Goal: Task Accomplishment & Management: Use online tool/utility

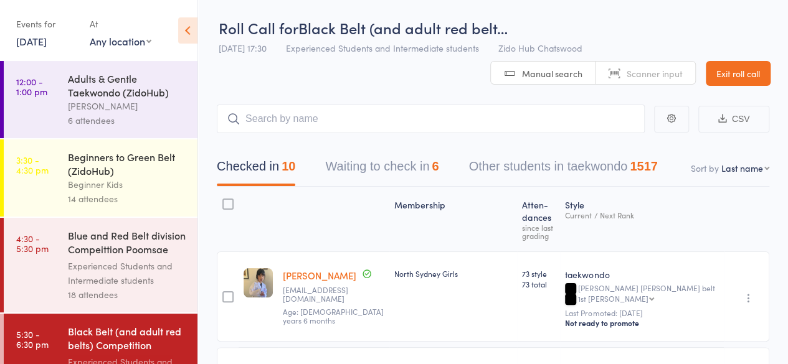
scroll to position [286, 0]
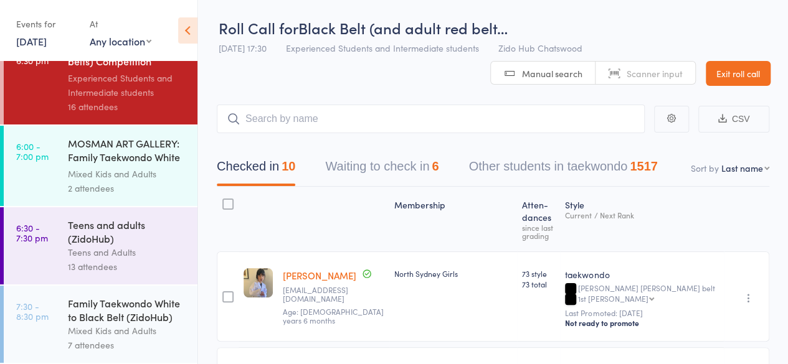
click at [115, 231] on div "Teens and adults (ZidoHub)" at bounding box center [127, 231] width 119 height 27
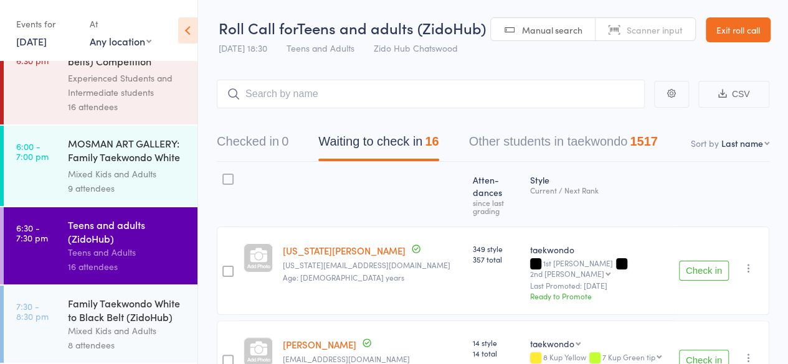
click at [707, 261] on button "Check in" at bounding box center [704, 271] width 50 height 20
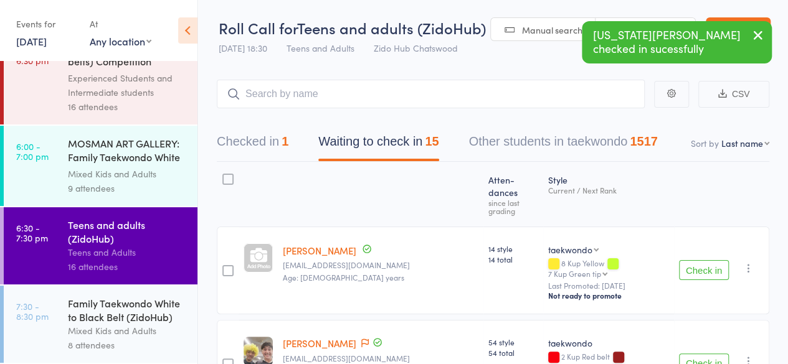
click at [704, 354] on button "Check in" at bounding box center [704, 364] width 50 height 20
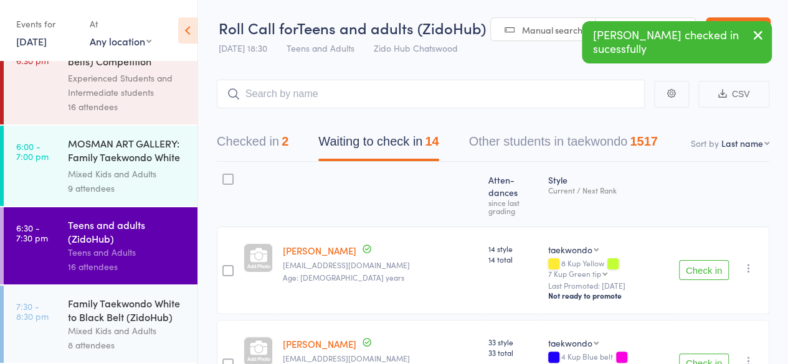
click at [704, 354] on button "Check in" at bounding box center [704, 364] width 50 height 20
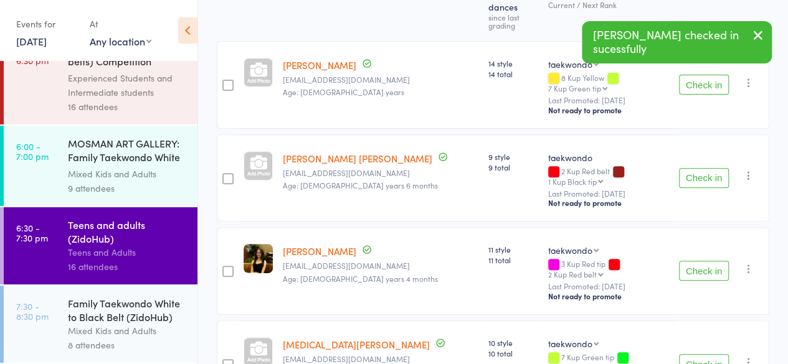
scroll to position [192, 0]
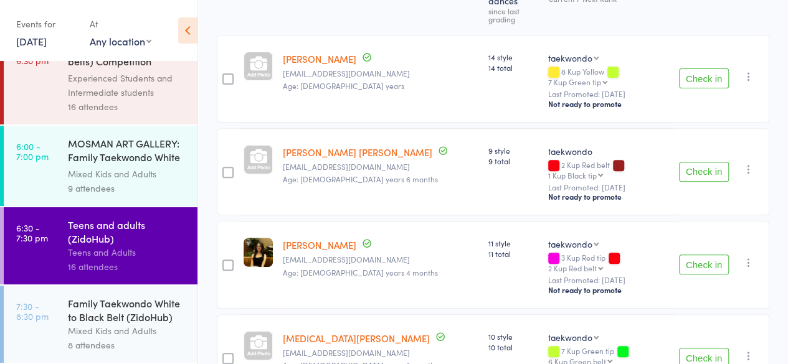
click at [714, 255] on button "Check in" at bounding box center [704, 265] width 50 height 20
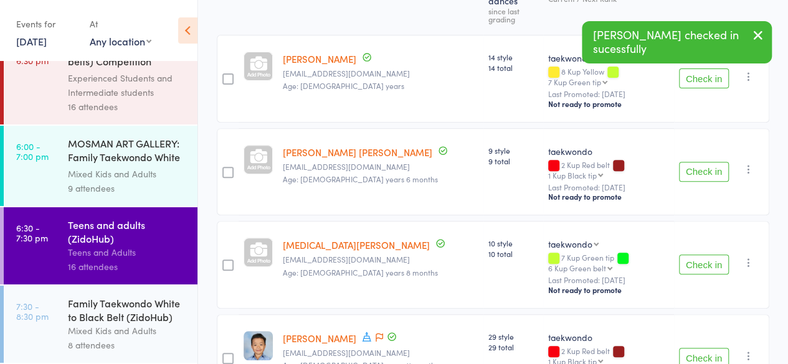
click at [714, 255] on button "Check in" at bounding box center [704, 265] width 50 height 20
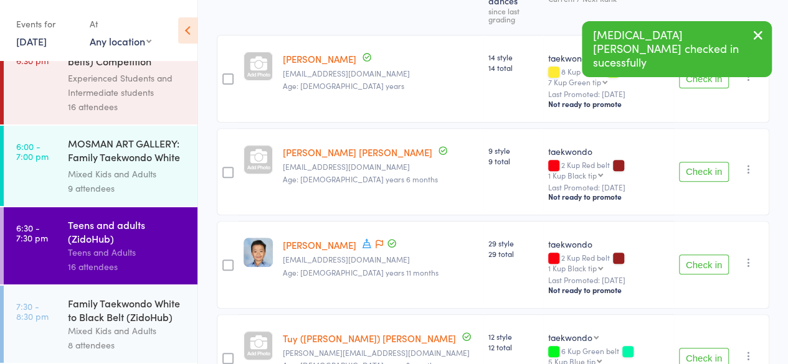
click at [714, 255] on button "Check in" at bounding box center [704, 265] width 50 height 20
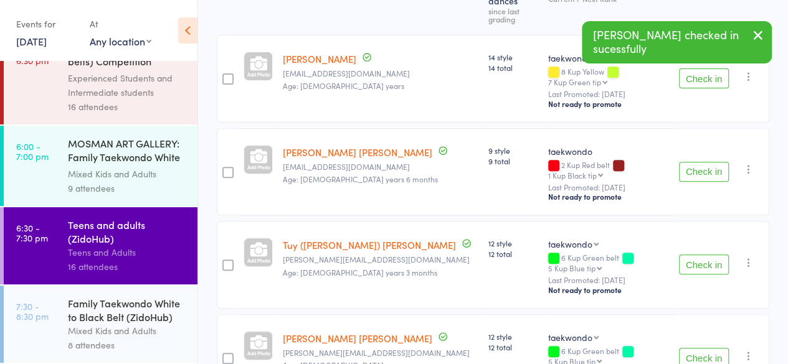
click at [714, 255] on button "Check in" at bounding box center [704, 265] width 50 height 20
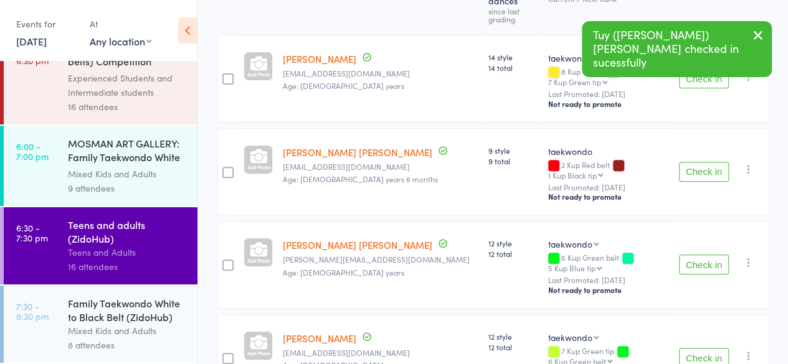
click at [714, 255] on button "Check in" at bounding box center [704, 265] width 50 height 20
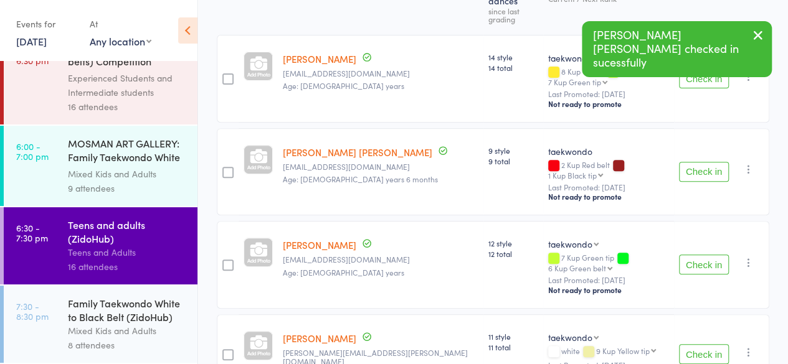
click at [714, 255] on button "Check in" at bounding box center [704, 265] width 50 height 20
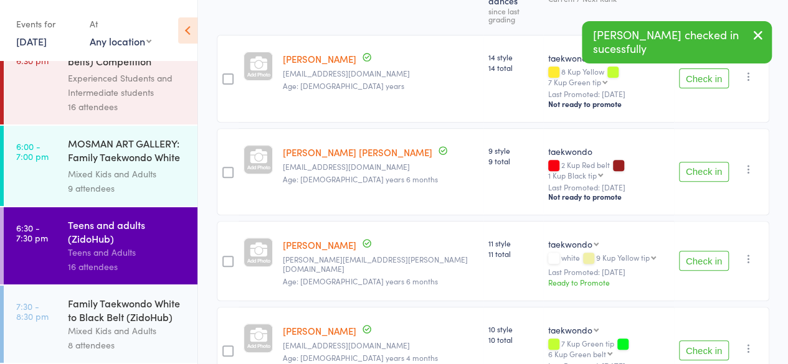
click at [714, 251] on button "Check in" at bounding box center [704, 261] width 50 height 20
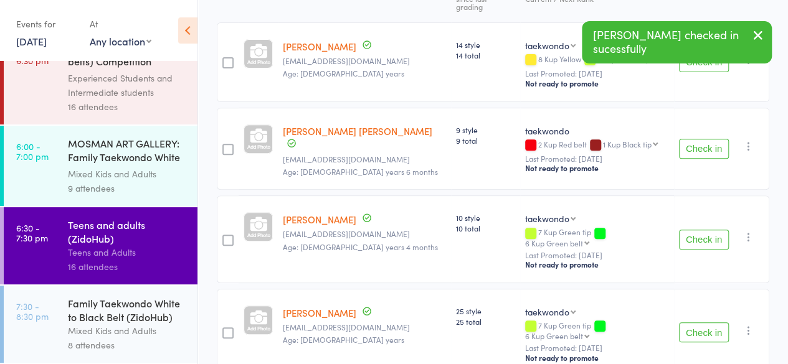
click at [714, 230] on button "Check in" at bounding box center [704, 240] width 50 height 20
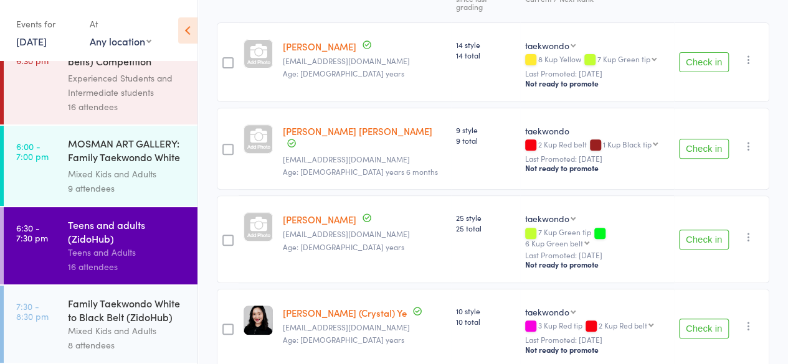
click at [717, 230] on button "Check in" at bounding box center [704, 240] width 50 height 20
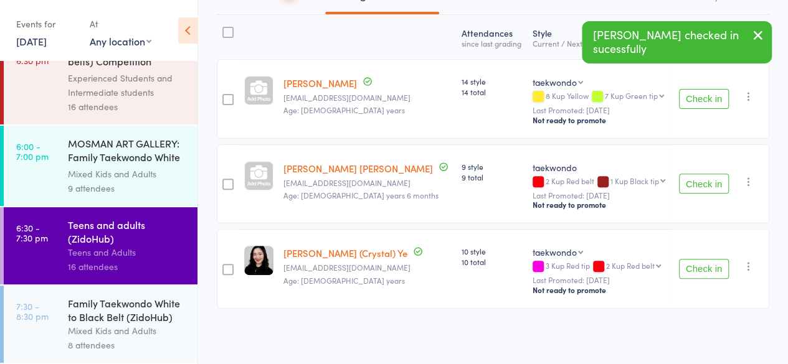
scroll to position [144, 0]
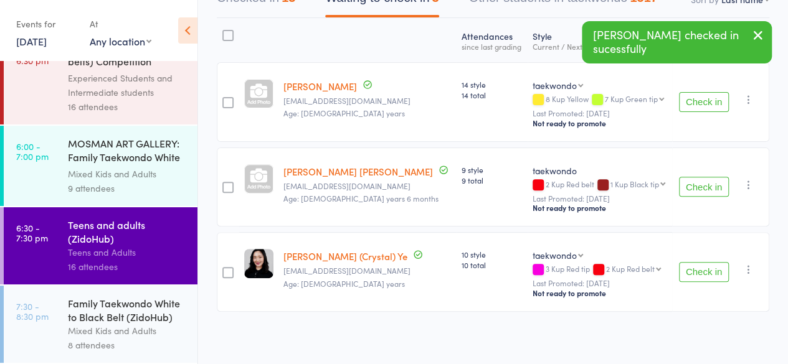
click at [694, 281] on div "Check in Check in Send message Add Note Add Task Add Flag Remove [PERSON_NAME] …" at bounding box center [720, 272] width 97 height 80
click at [694, 278] on button "Check in" at bounding box center [704, 272] width 50 height 20
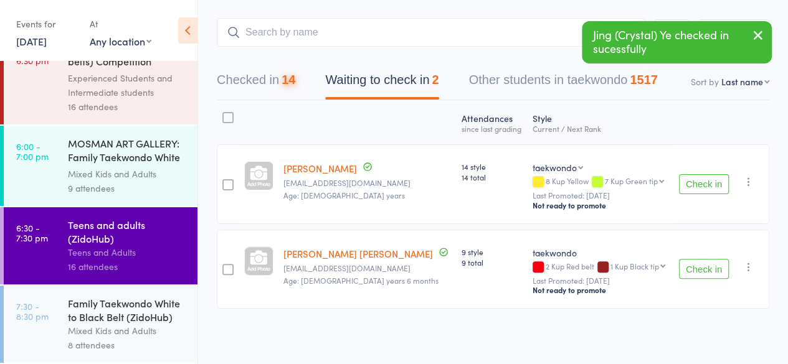
scroll to position [59, 0]
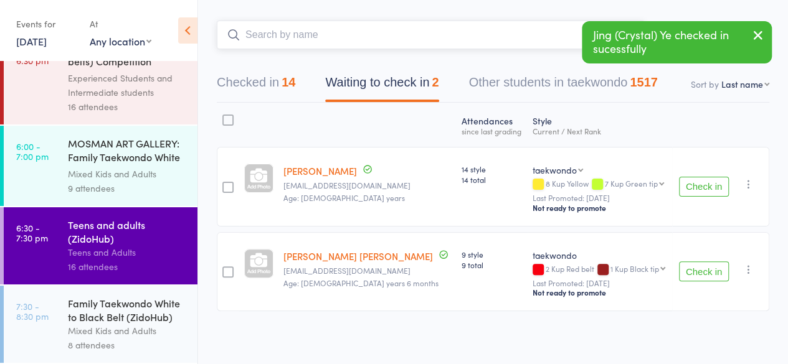
click at [400, 34] on input "search" at bounding box center [431, 35] width 428 height 29
type input "d"
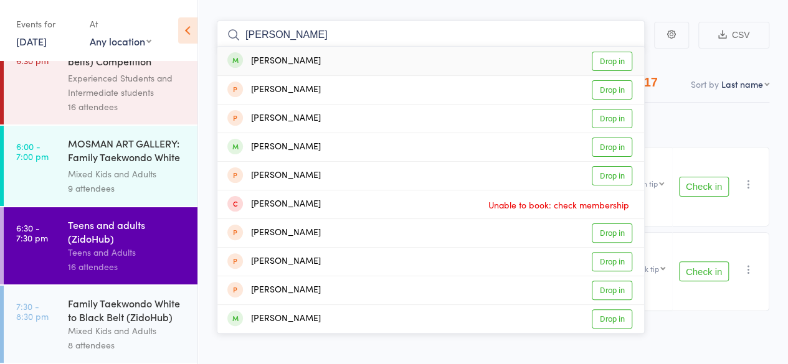
type input "[PERSON_NAME]"
click at [608, 59] on link "Drop in" at bounding box center [612, 61] width 40 height 19
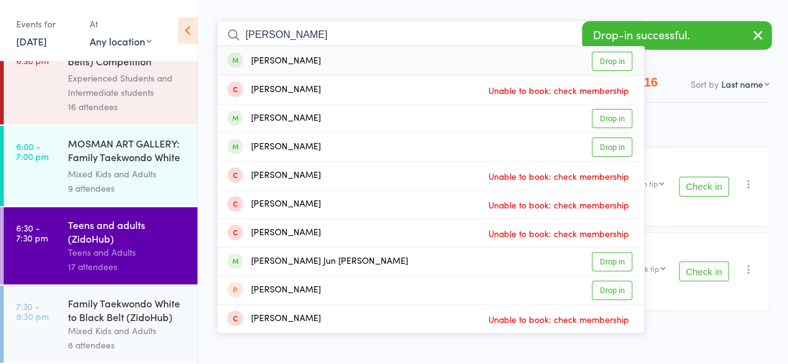
type input "[PERSON_NAME]"
click at [614, 65] on link "Drop in" at bounding box center [612, 61] width 40 height 19
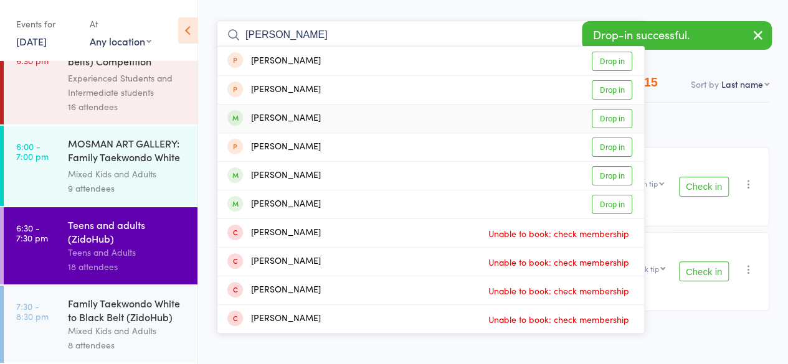
type input "[PERSON_NAME]"
click at [626, 119] on link "Drop in" at bounding box center [612, 118] width 40 height 19
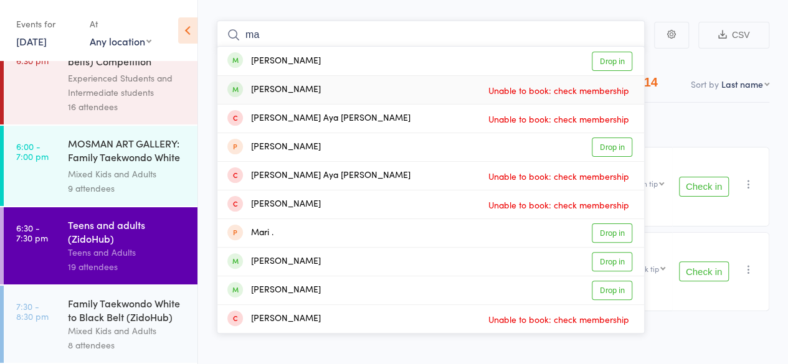
type input "m"
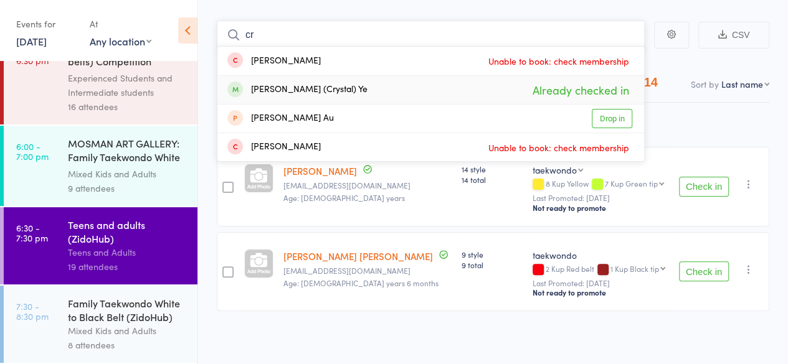
type input "c"
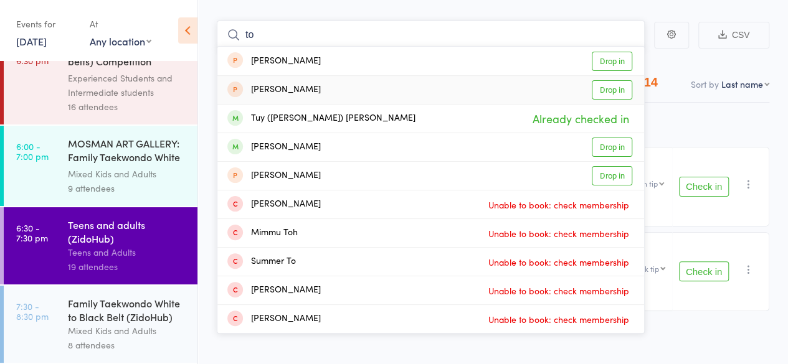
type input "t"
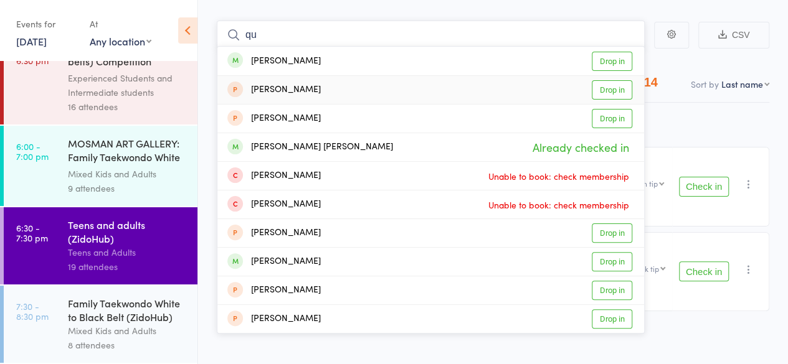
type input "q"
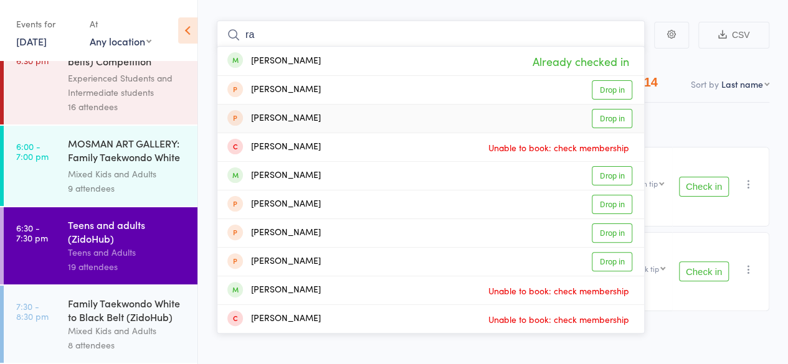
type input "r"
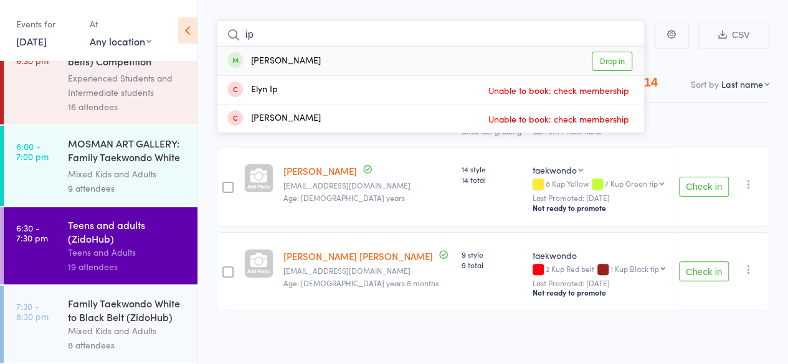
type input "ip"
click at [626, 67] on link "Drop in" at bounding box center [612, 61] width 40 height 19
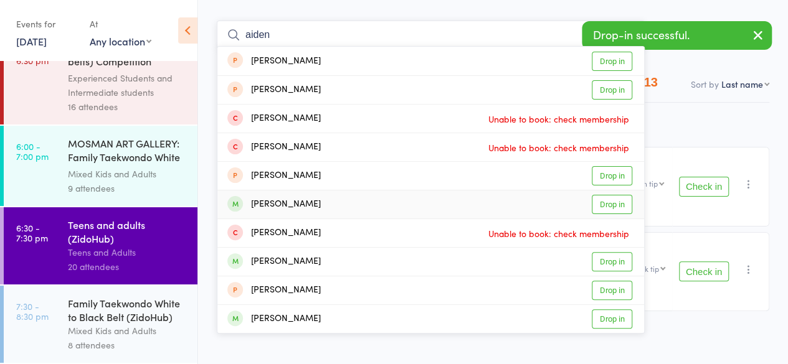
type input "aiden"
click at [619, 205] on link "Drop in" at bounding box center [612, 204] width 40 height 19
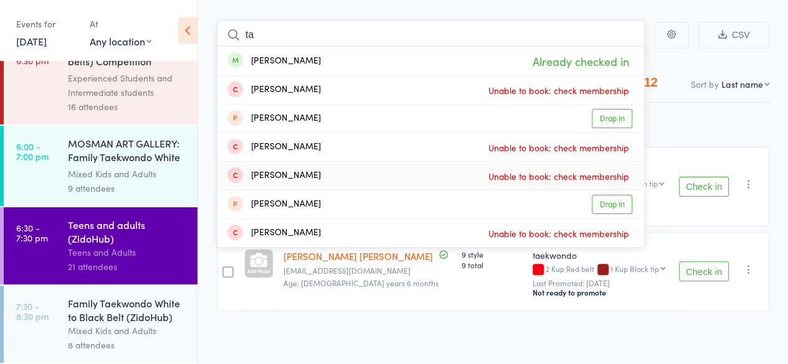
type input "t"
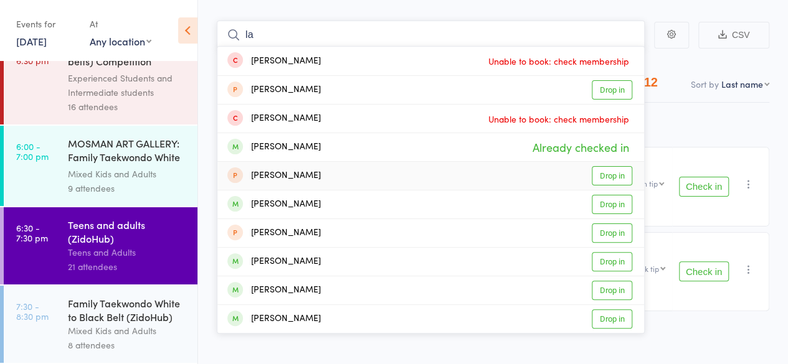
type input "l"
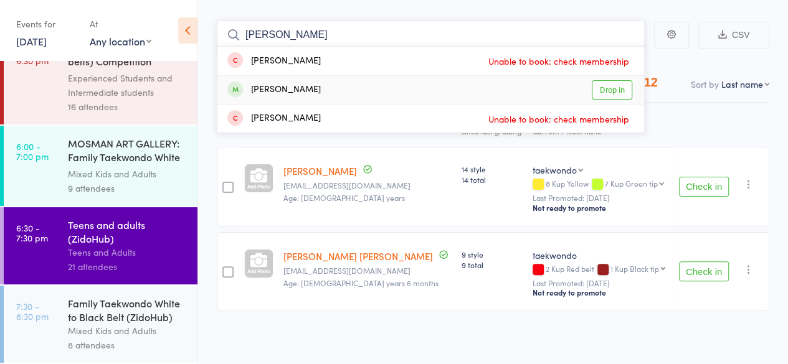
type input "[PERSON_NAME]"
click at [621, 90] on link "Drop in" at bounding box center [612, 89] width 40 height 19
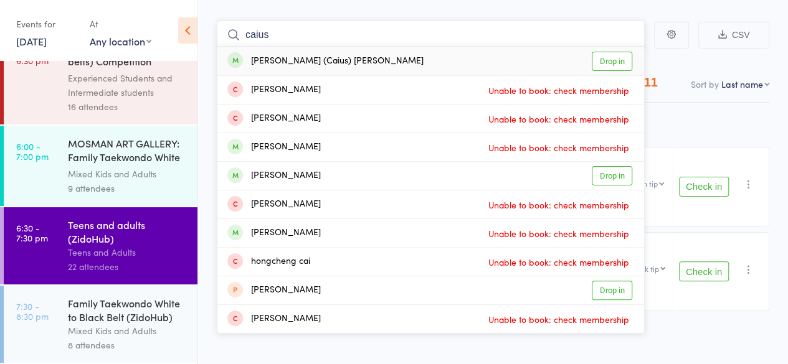
type input "caius"
click at [615, 68] on link "Drop in" at bounding box center [612, 61] width 40 height 19
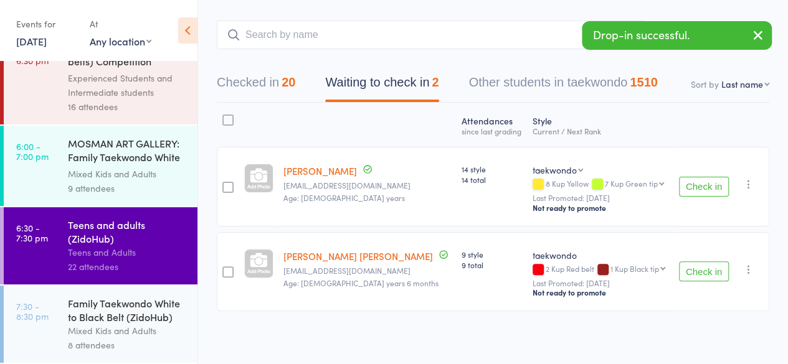
click at [596, 10] on main "CSV Checked in 20 Waiting to check in 2 Other students in taekwondo 1510 Sort b…" at bounding box center [493, 184] width 590 height 365
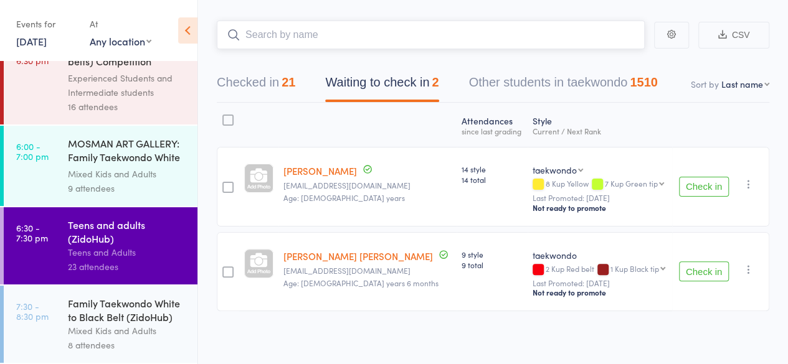
click at [585, 28] on input "search" at bounding box center [431, 35] width 428 height 29
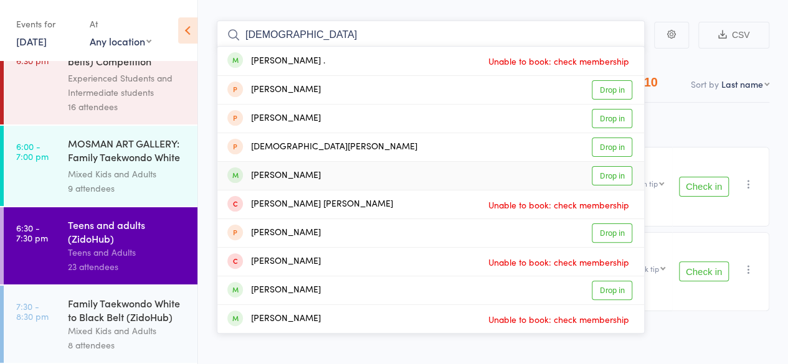
type input "[DEMOGRAPHIC_DATA]"
click at [608, 178] on link "Drop in" at bounding box center [612, 175] width 40 height 19
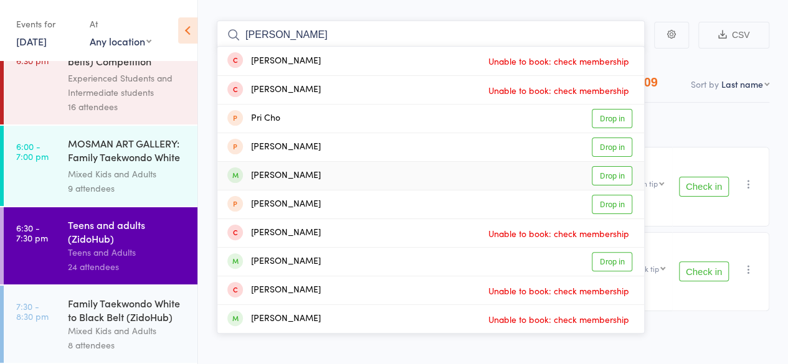
type input "[PERSON_NAME]"
click at [612, 181] on link "Drop in" at bounding box center [612, 175] width 40 height 19
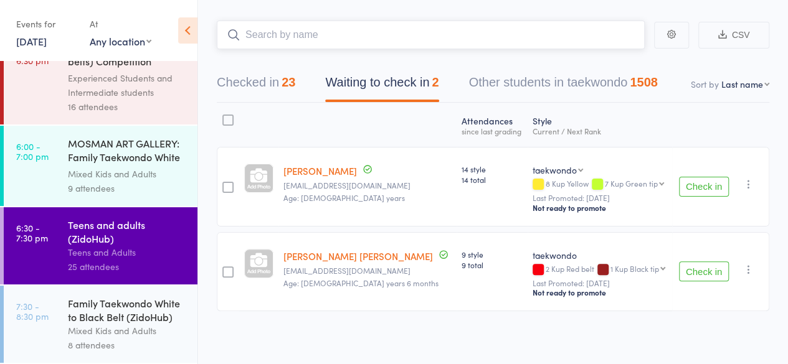
click at [276, 74] on button "Checked in 23" at bounding box center [256, 85] width 78 height 33
